Goal: Navigation & Orientation: Find specific page/section

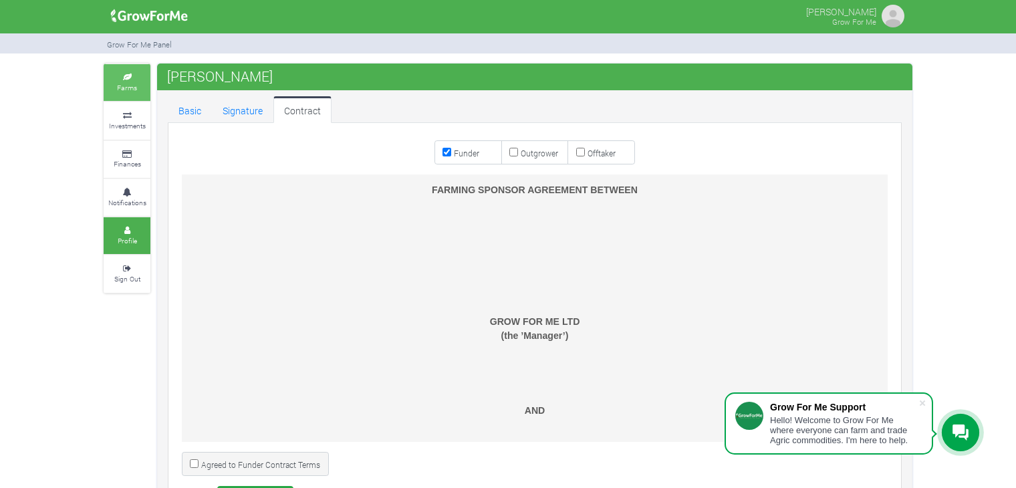
click at [136, 95] on link "Farms" at bounding box center [127, 82] width 47 height 37
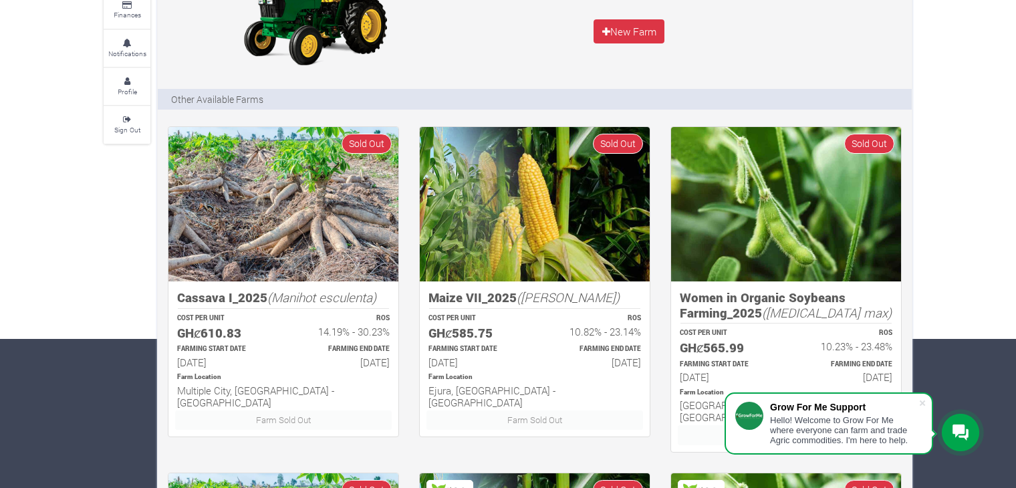
scroll to position [173, 0]
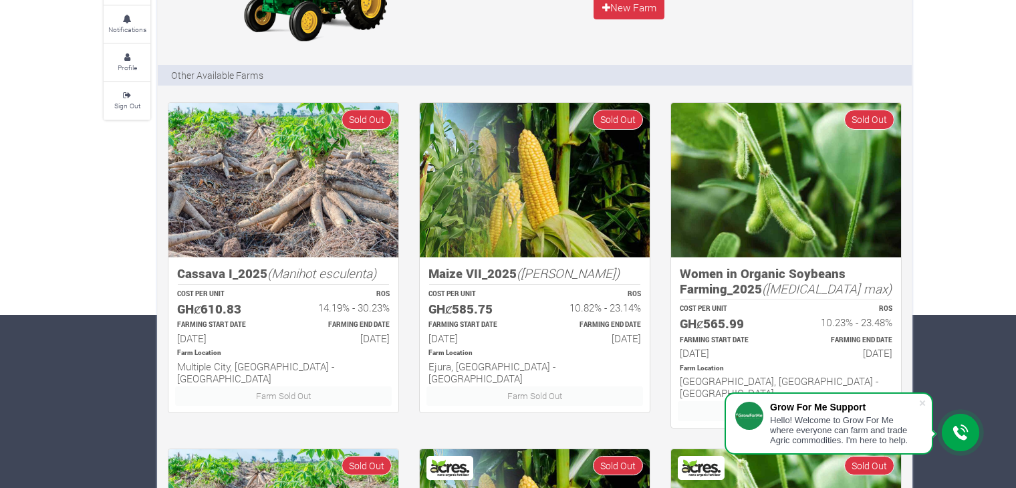
click at [526, 354] on p "Farm Location" at bounding box center [534, 353] width 213 height 10
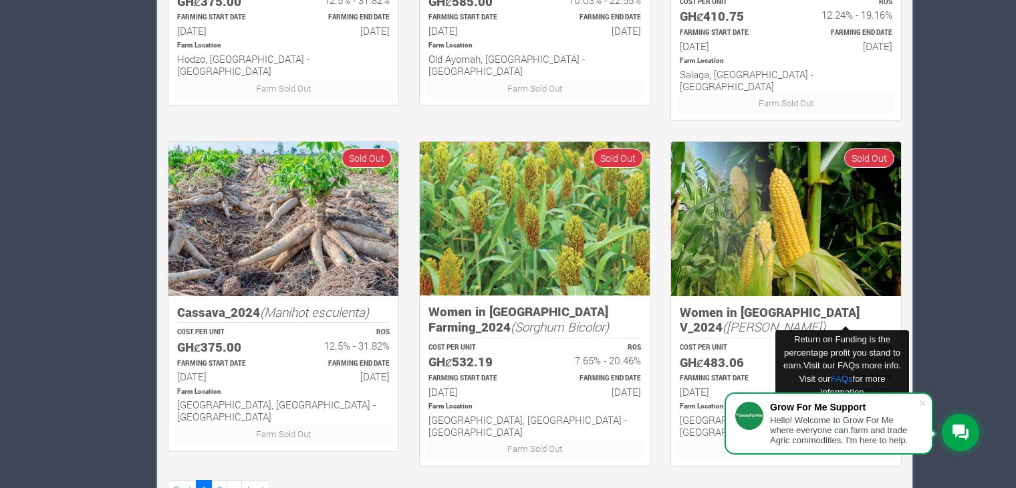
scroll to position [830, 0]
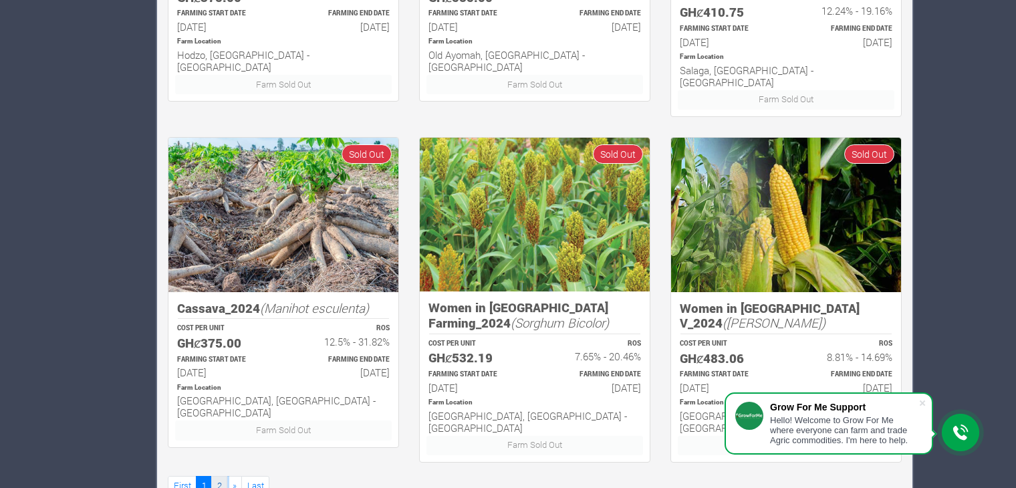
click at [221, 476] on link "2" at bounding box center [219, 485] width 16 height 19
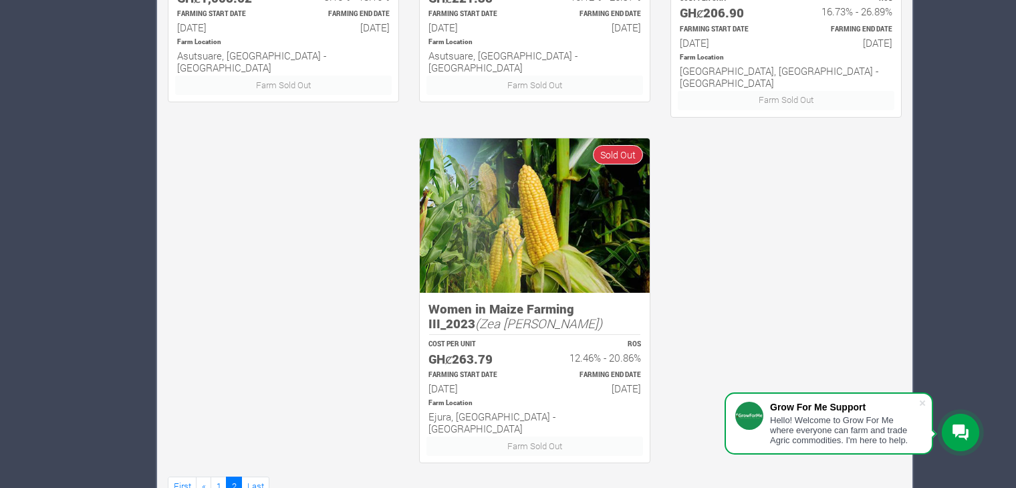
scroll to position [830, 0]
click at [215, 476] on link "1" at bounding box center [218, 485] width 16 height 19
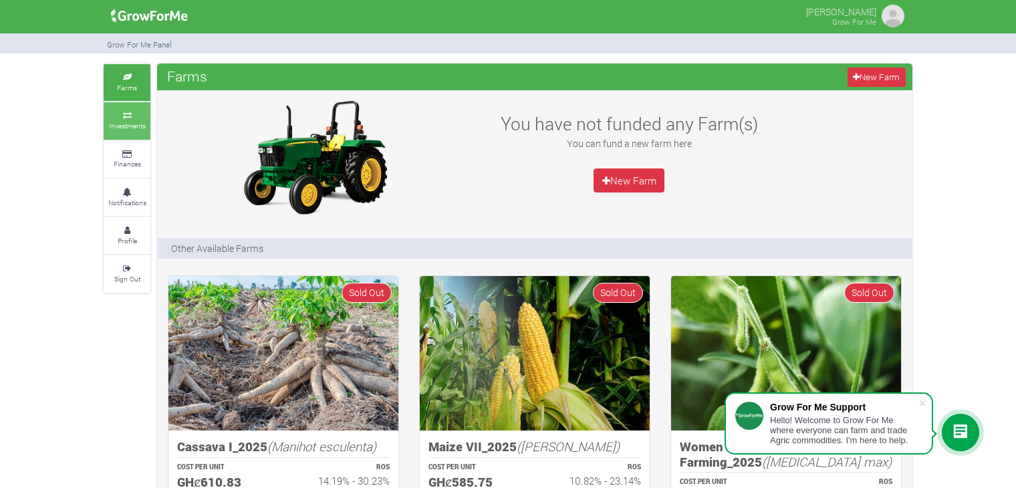
click at [117, 126] on small "Investments" at bounding box center [127, 125] width 37 height 9
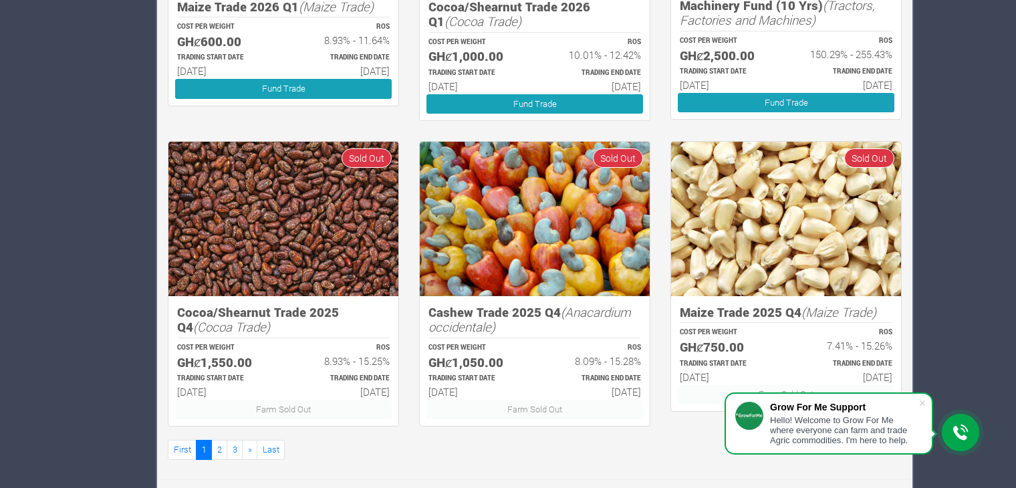
scroll to position [746, 0]
click at [215, 446] on link "2" at bounding box center [219, 449] width 16 height 19
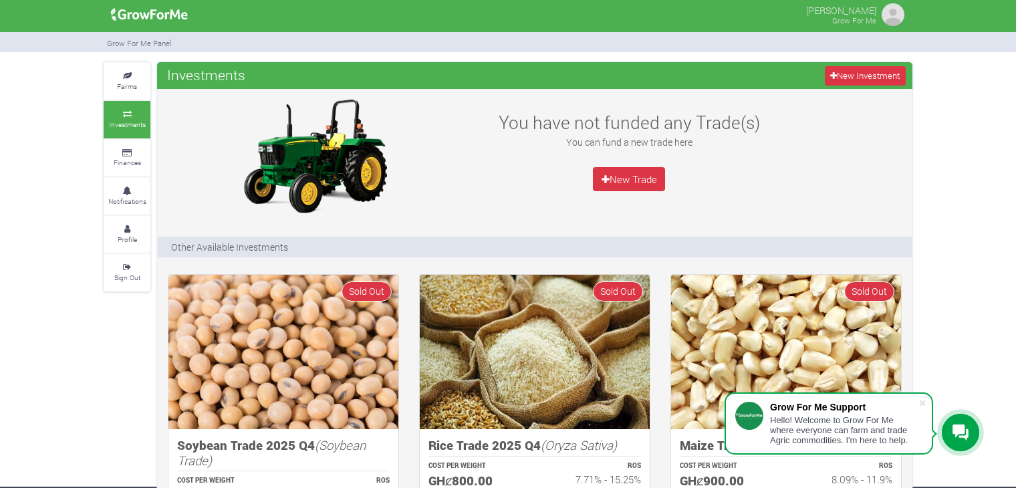
scroll to position [2, 0]
